Goal: Book appointment/travel/reservation

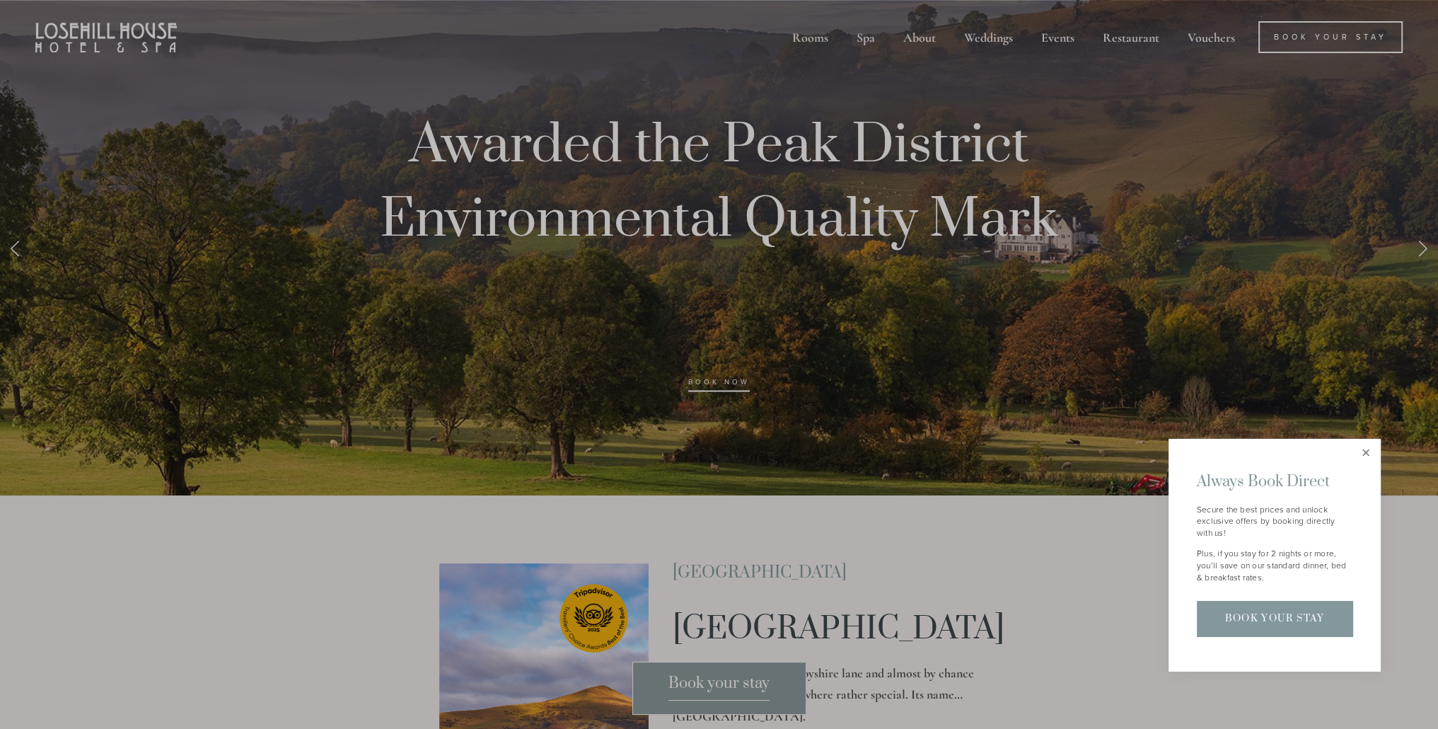
click at [1365, 451] on link "Close" at bounding box center [1365, 453] width 25 height 25
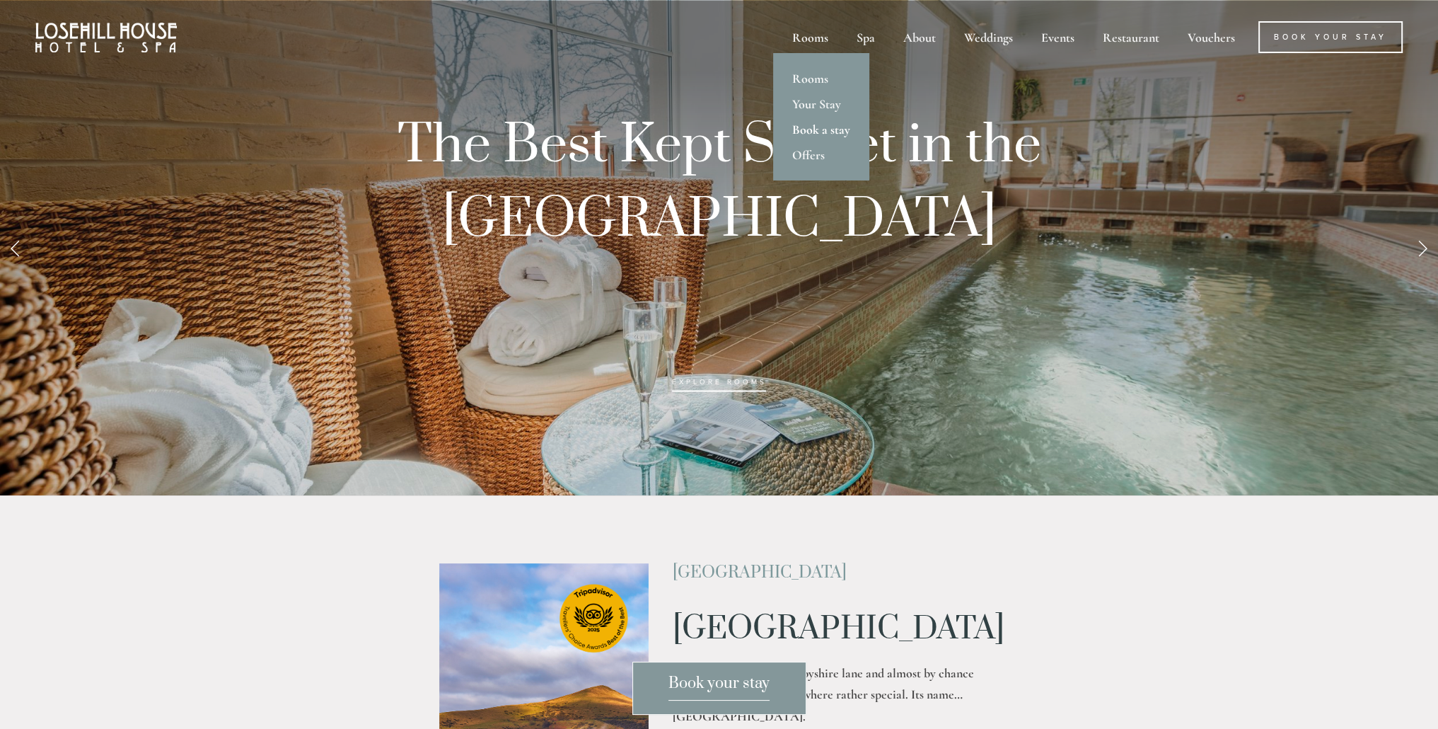
click at [826, 130] on link "Book a stay" at bounding box center [821, 129] width 96 height 25
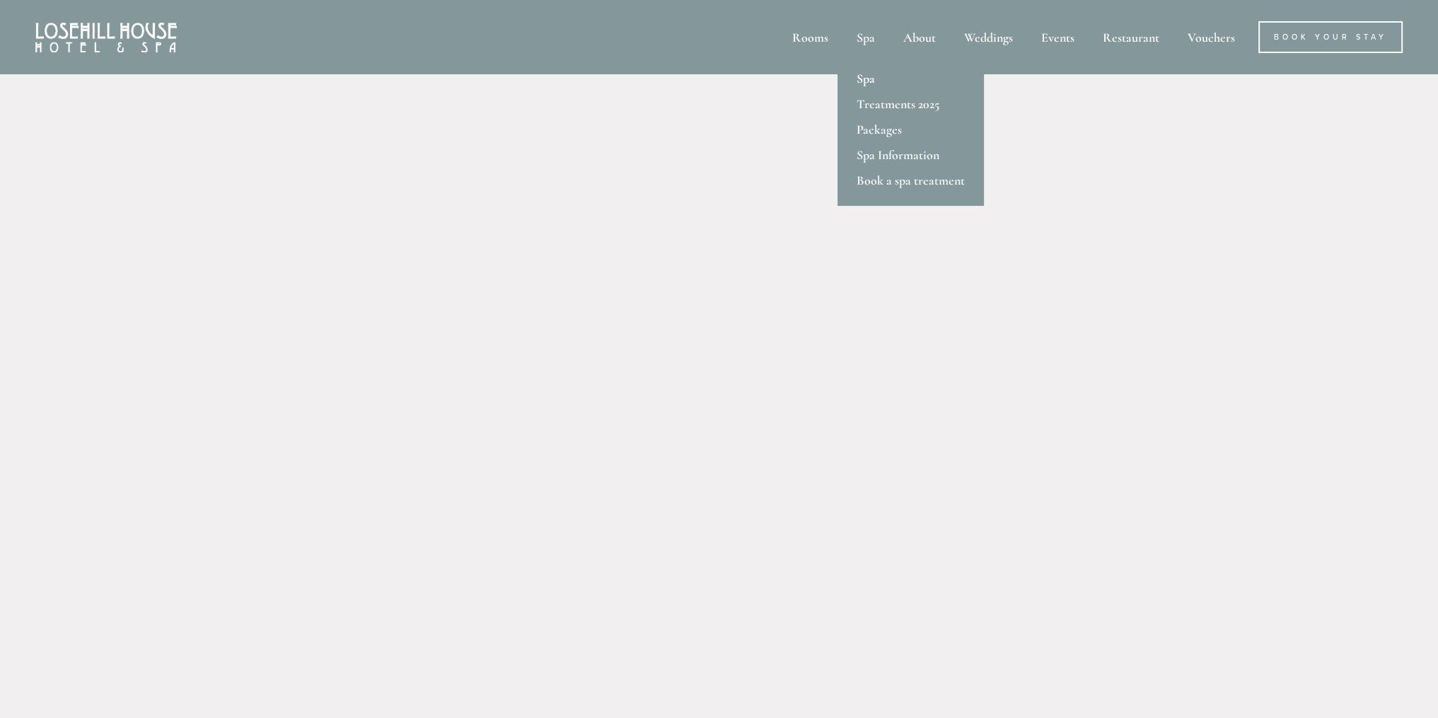
click at [864, 79] on link "Spa" at bounding box center [910, 78] width 146 height 25
